Goal: Find contact information: Obtain details needed to contact an individual or organization

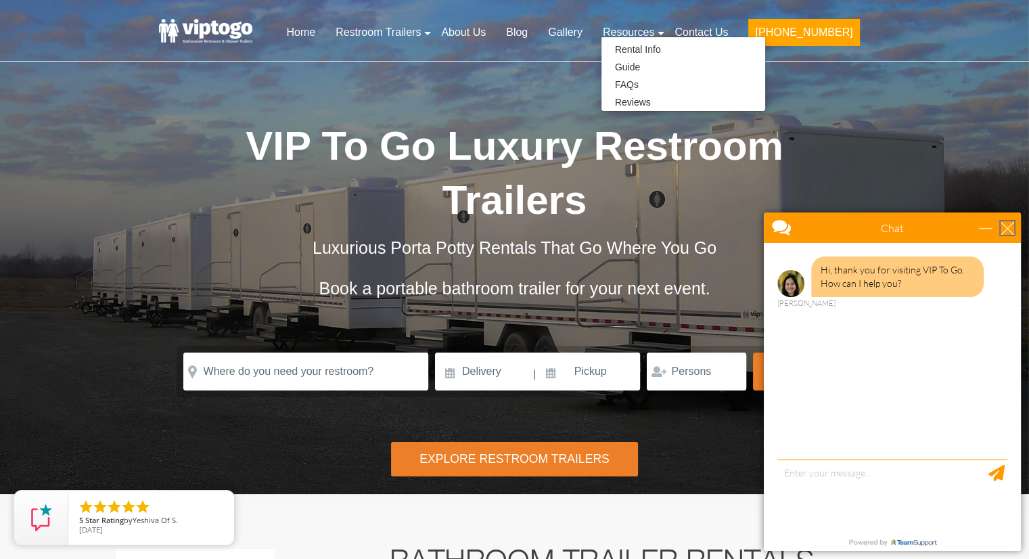
click at [1012, 227] on div "close" at bounding box center [1008, 228] width 14 height 14
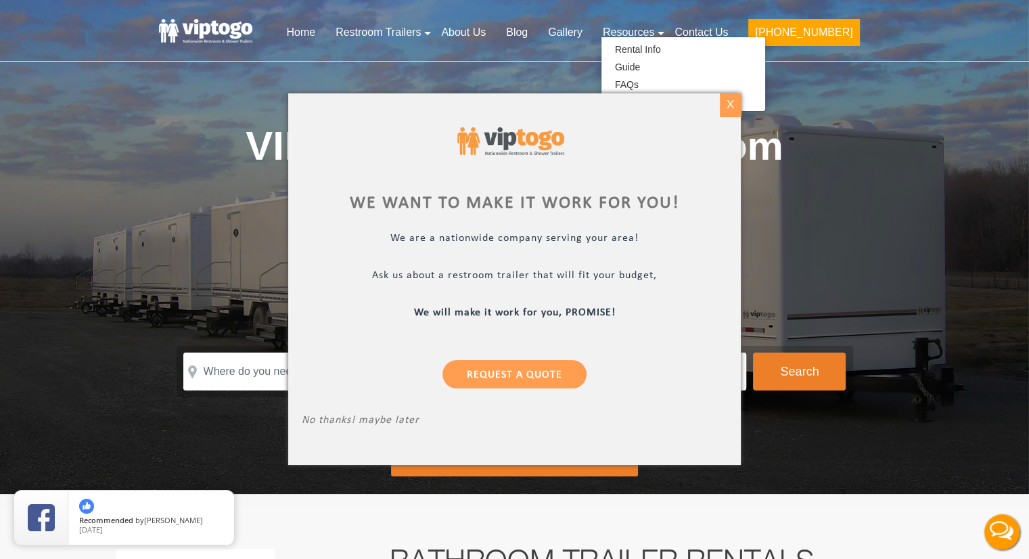
click at [730, 102] on div "X" at bounding box center [730, 104] width 21 height 23
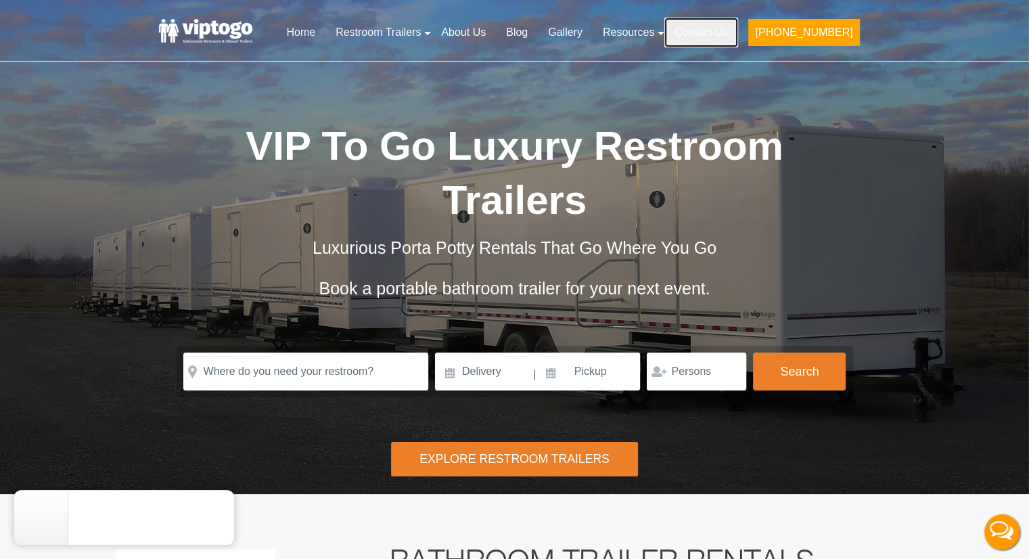
click at [729, 39] on link "Contact Us" at bounding box center [702, 33] width 74 height 30
